Goal: Information Seeking & Learning: Learn about a topic

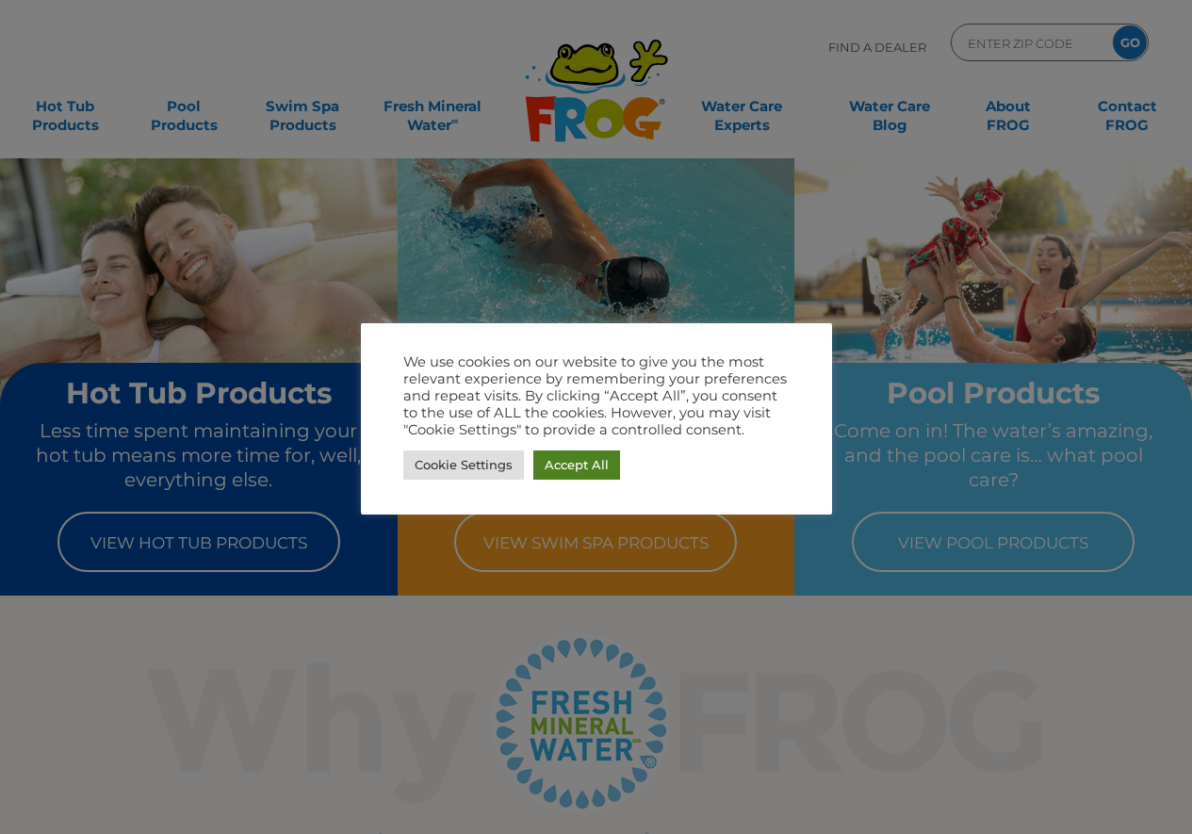
click at [575, 455] on link "Accept All" at bounding box center [576, 464] width 87 height 29
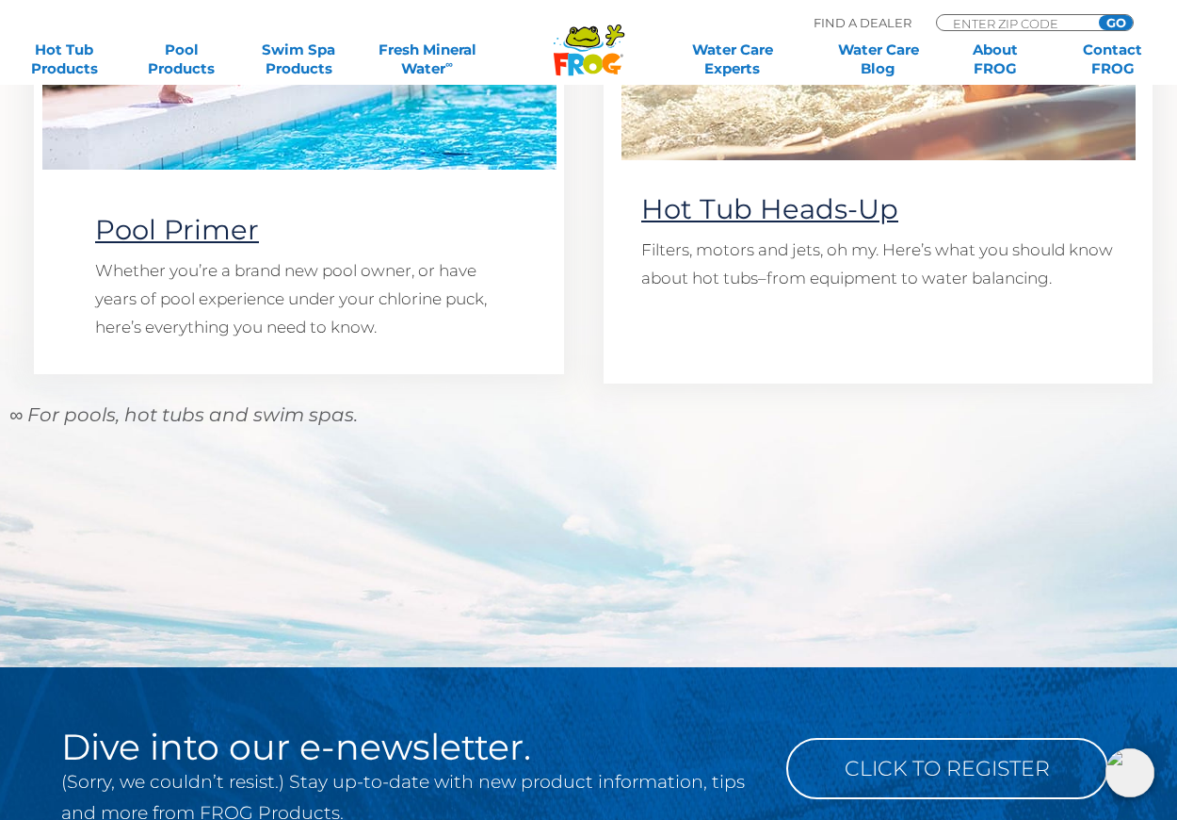
scroll to position [1696, 0]
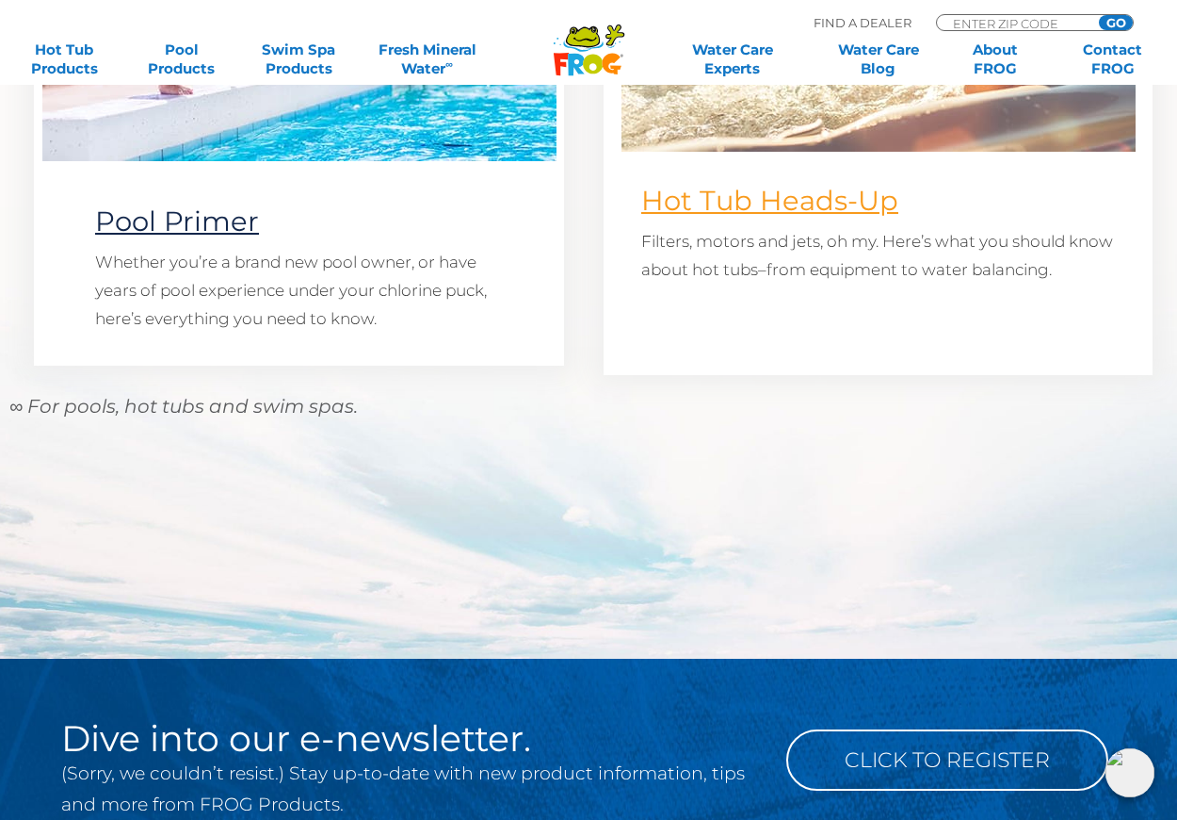
click at [819, 200] on link "Hot Tub Heads-Up" at bounding box center [769, 200] width 257 height 33
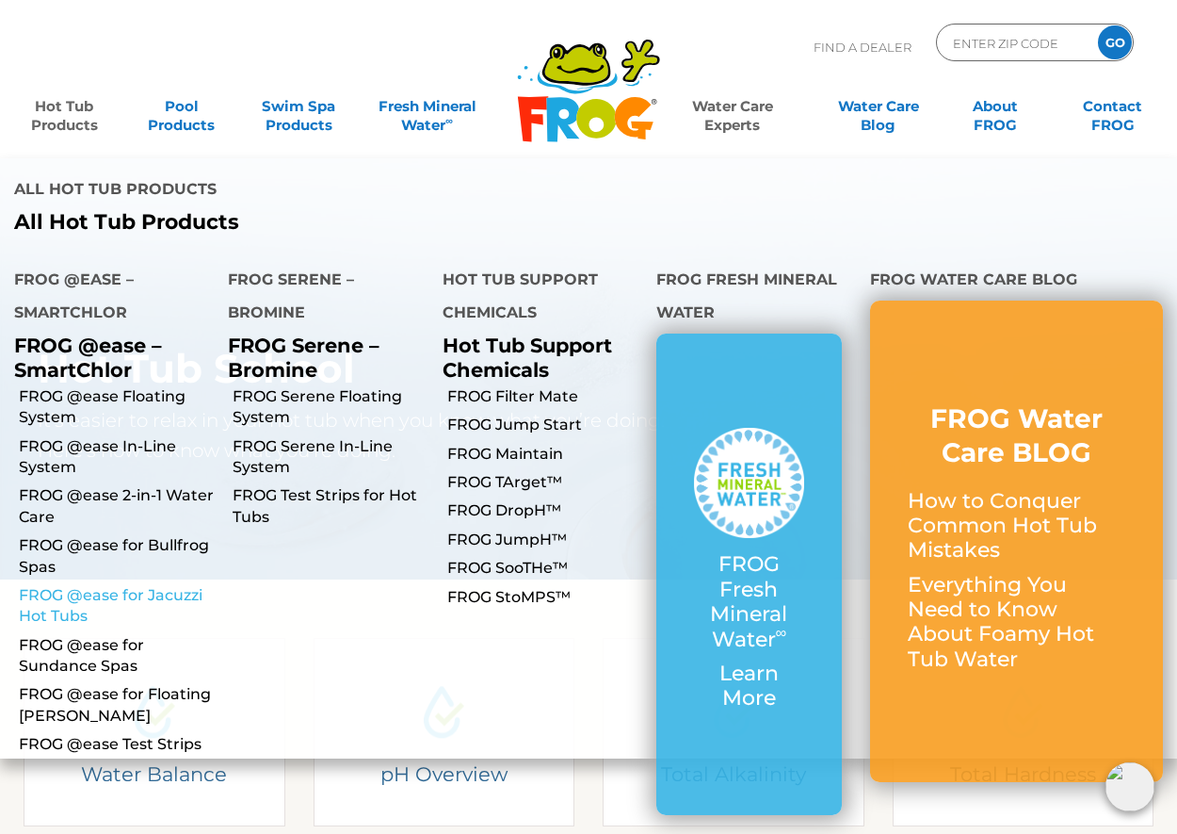
click at [63, 585] on link "FROG @ease for Jacuzzi Hot Tubs" at bounding box center [116, 606] width 195 height 42
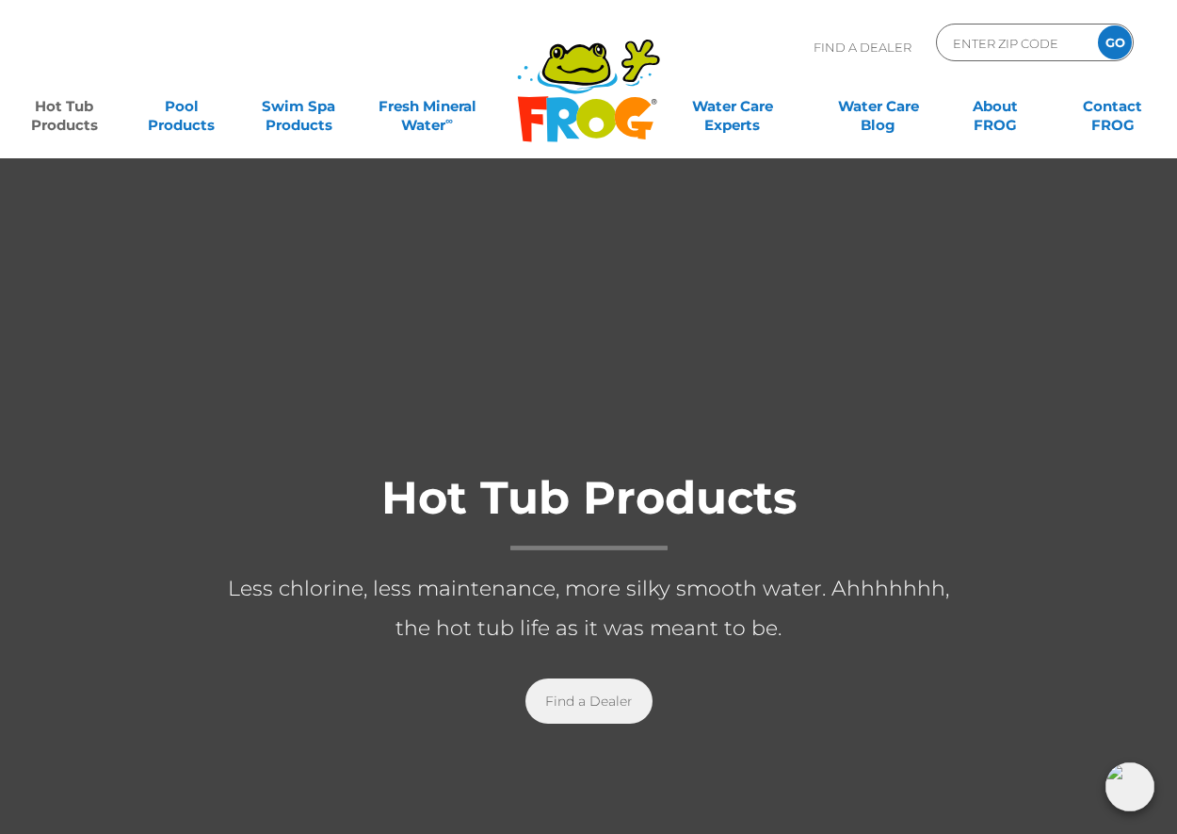
click at [594, 703] on link "Find a Dealer" at bounding box center [589, 700] width 127 height 45
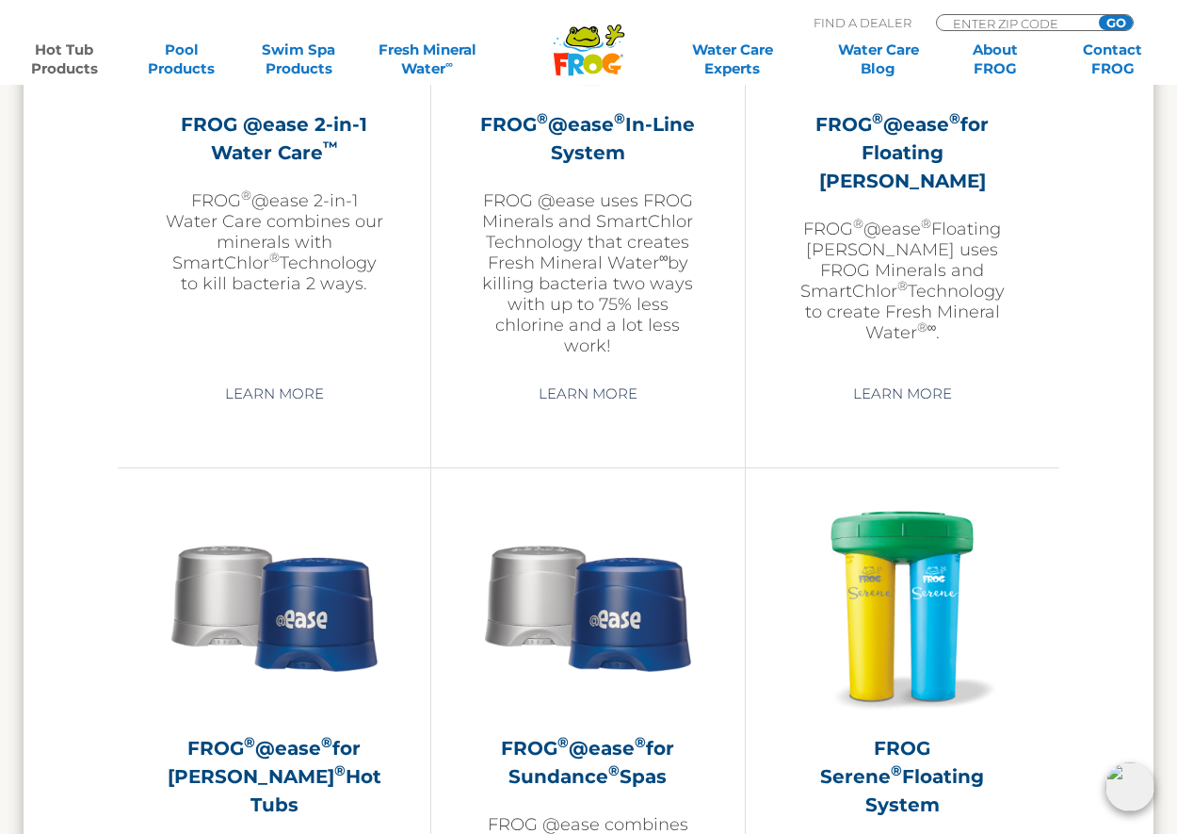
scroll to position [3108, 0]
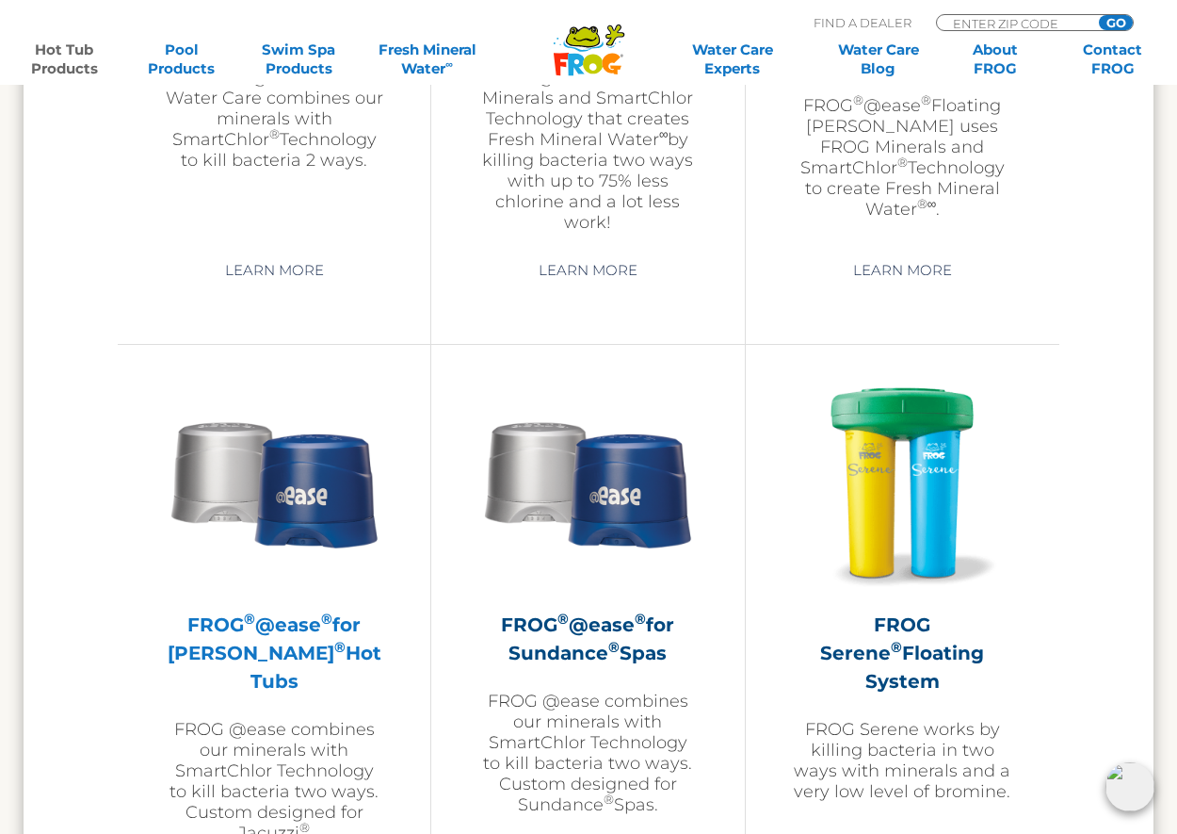
click at [300, 631] on h2 "FROG ® @ease ® for Jacuzzi ® Hot Tubs" at bounding box center [274, 652] width 219 height 85
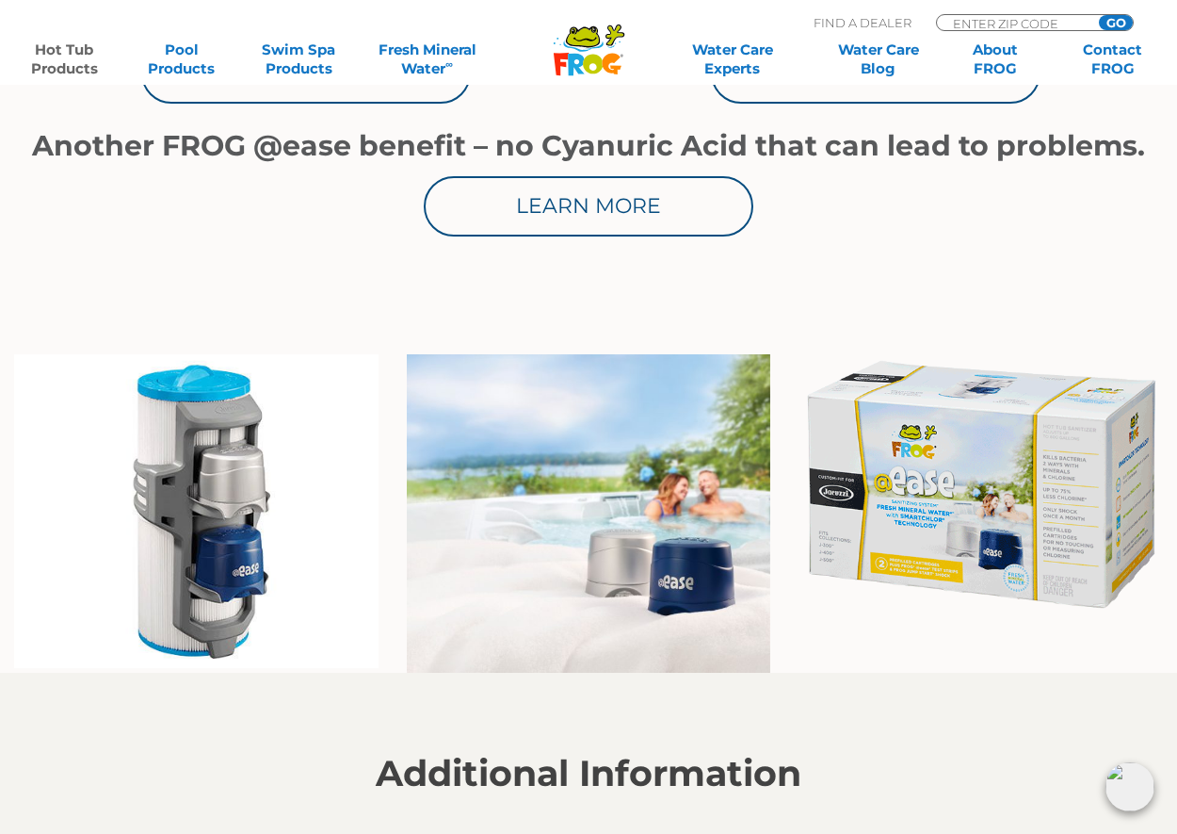
scroll to position [1319, 0]
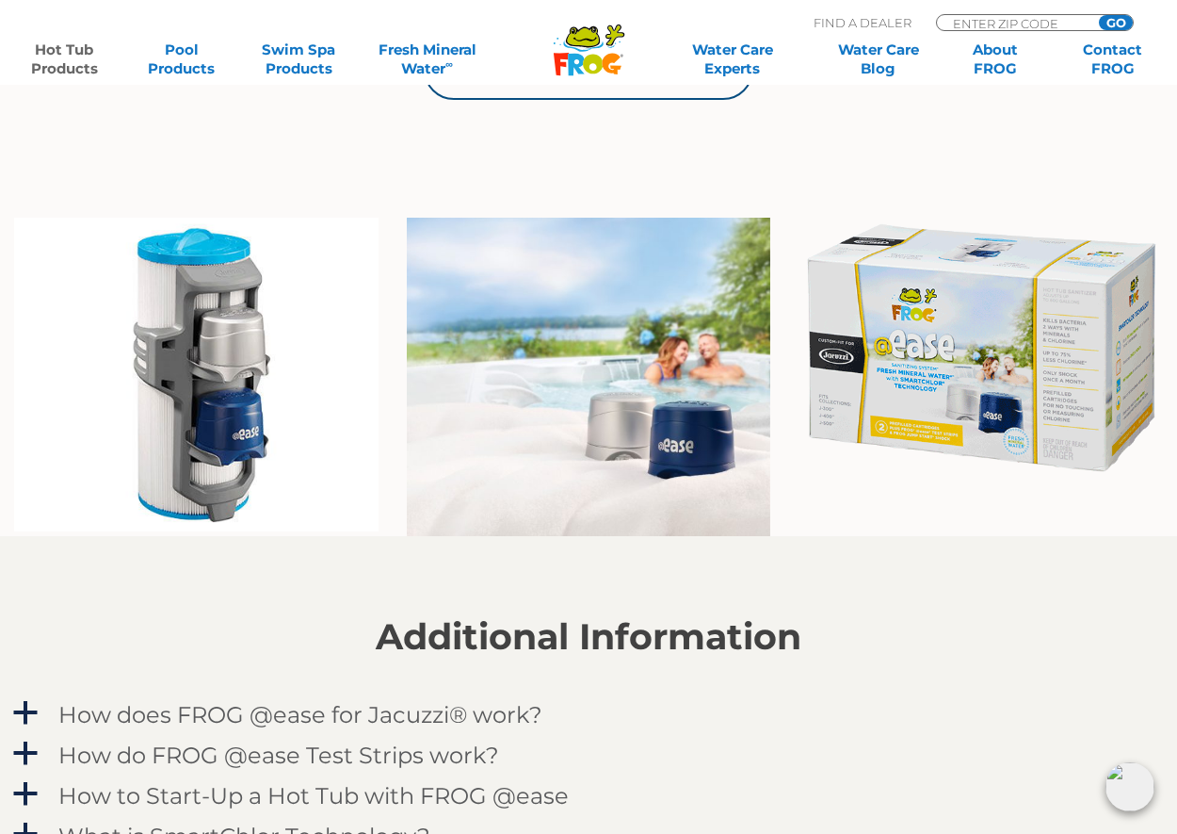
click at [1096, 365] on img at bounding box center [981, 348] width 365 height 261
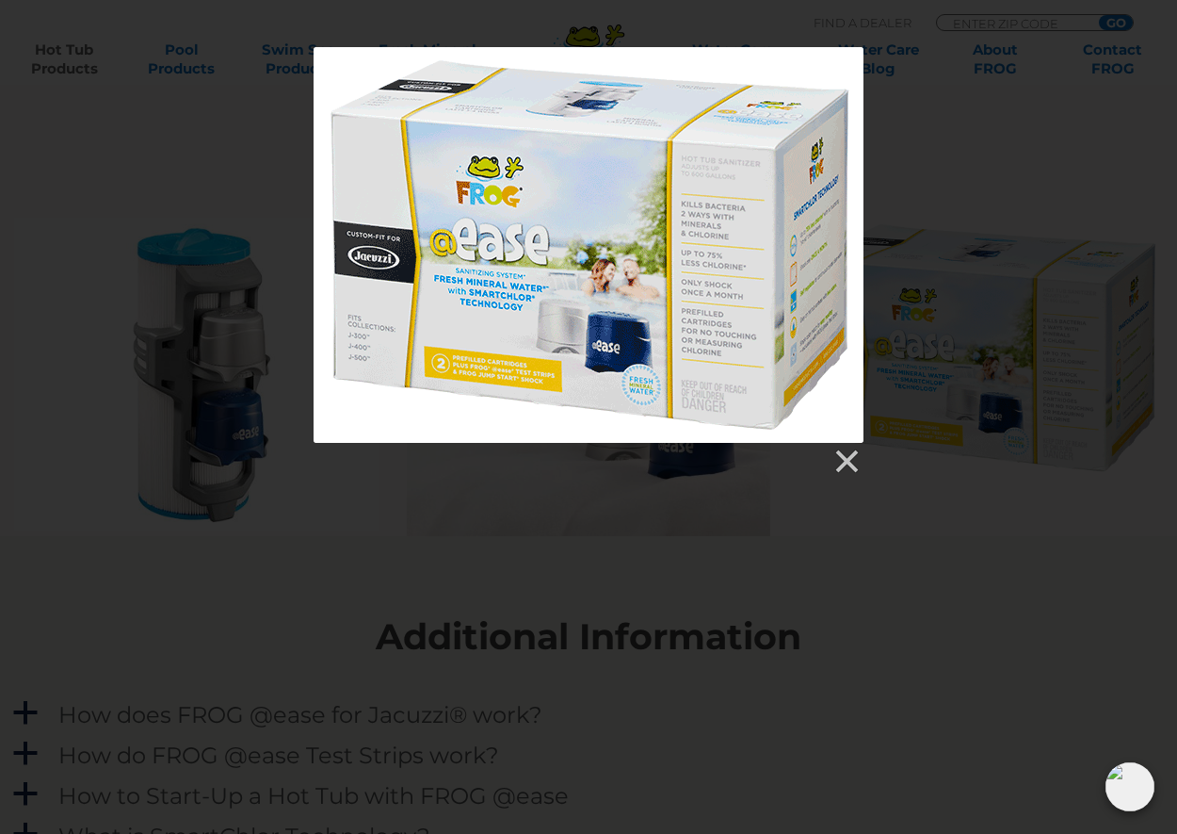
click at [640, 338] on div at bounding box center [589, 245] width 550 height 396
click at [523, 252] on div at bounding box center [589, 245] width 550 height 396
click at [846, 458] on link at bounding box center [846, 461] width 28 height 28
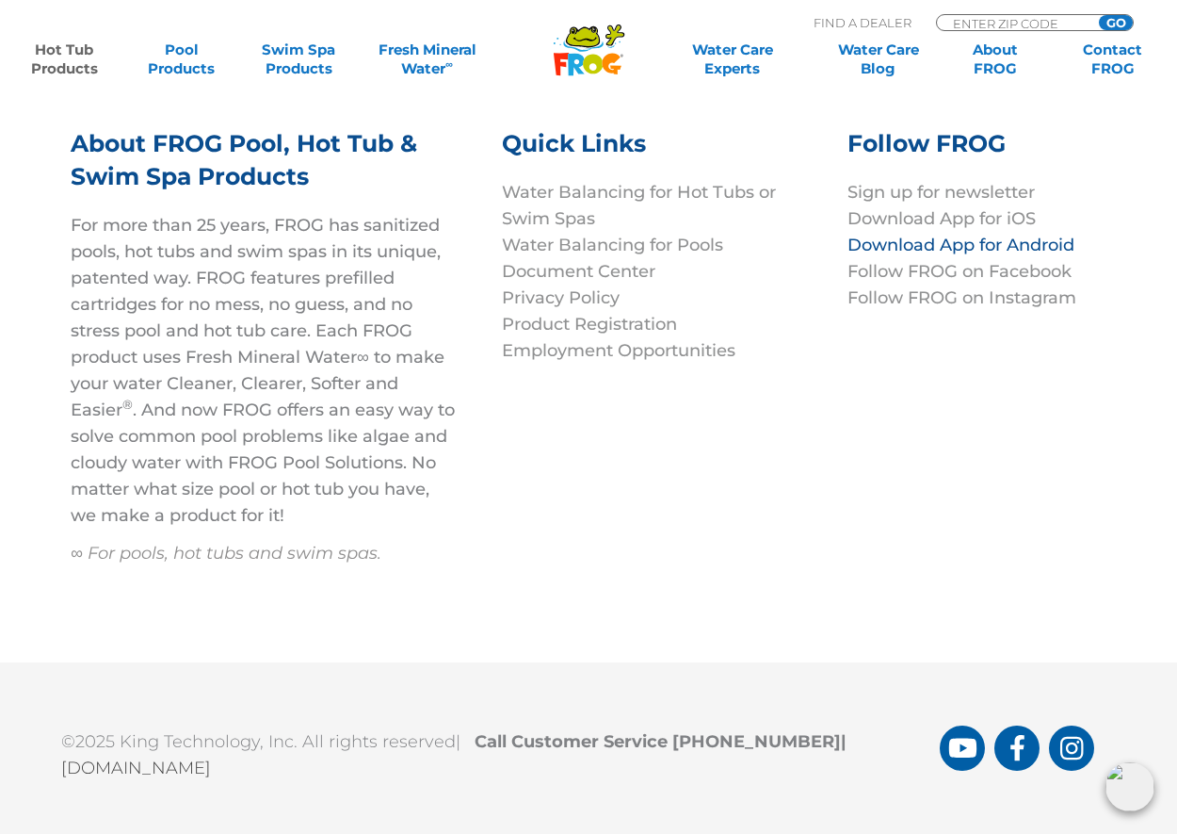
scroll to position [6503, 0]
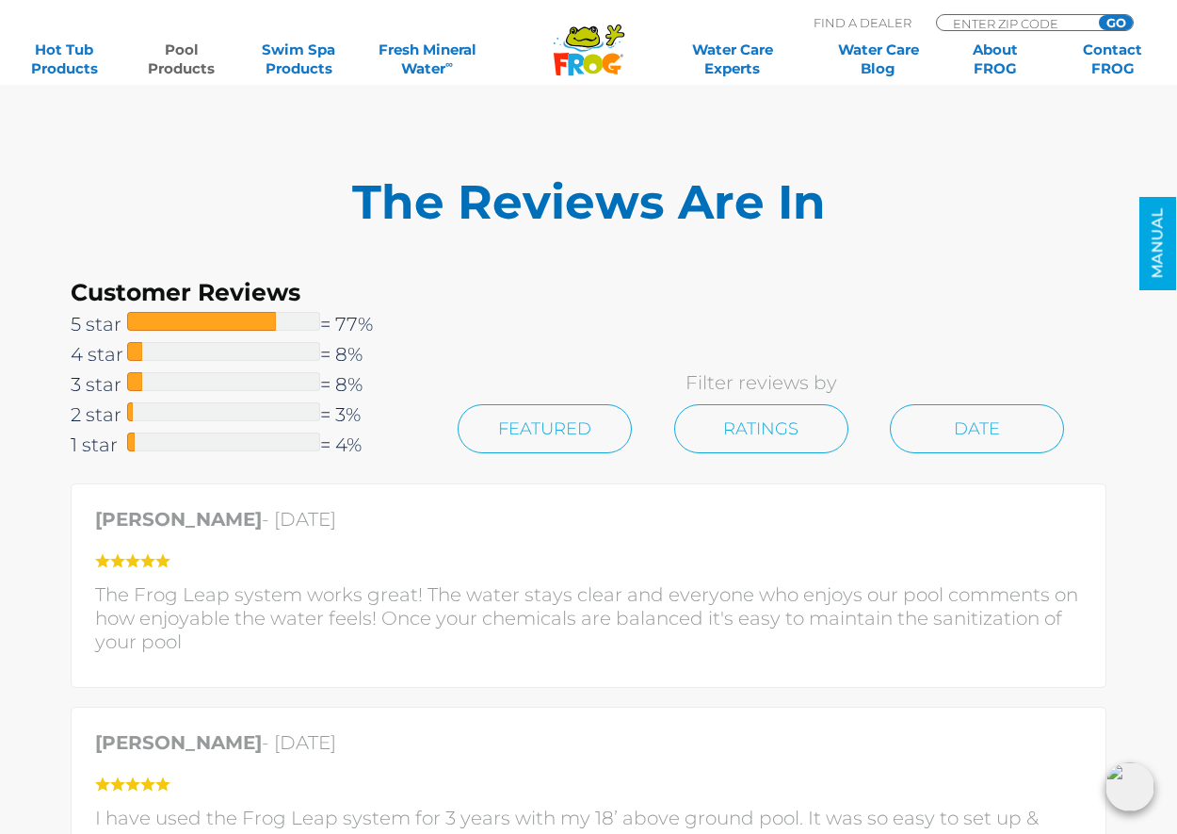
scroll to position [4333, 0]
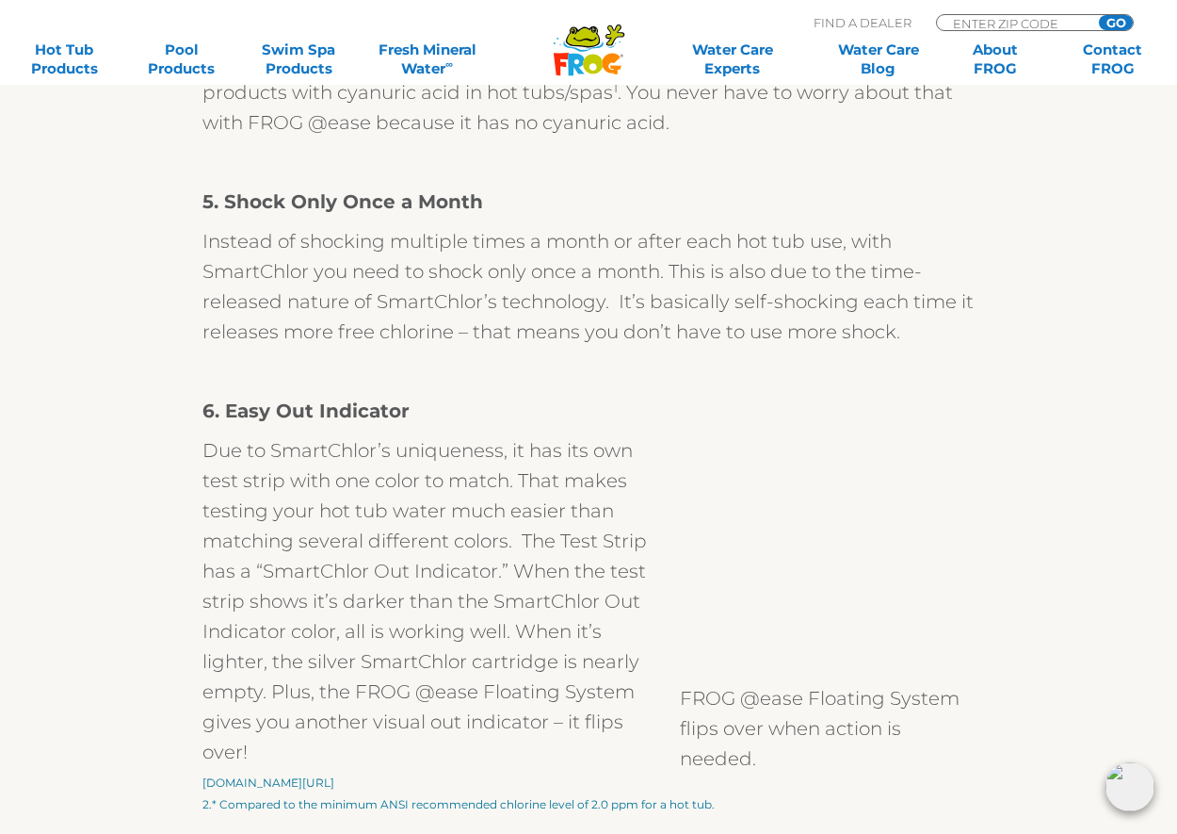
scroll to position [2732, 0]
